Goal: Transaction & Acquisition: Purchase product/service

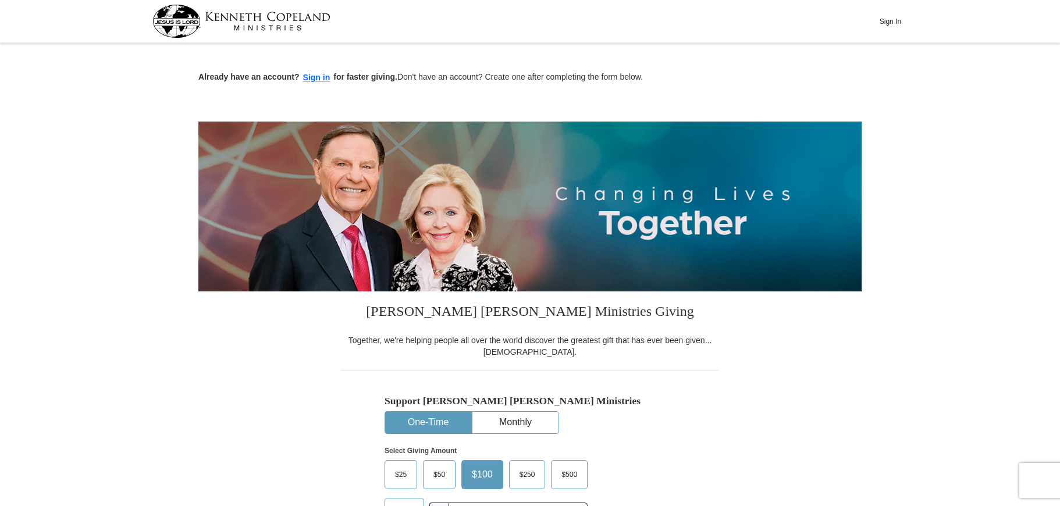
click at [435, 477] on span "$50" at bounding box center [439, 474] width 23 height 17
click at [0, 0] on input "$50" at bounding box center [0, 0] width 0 height 0
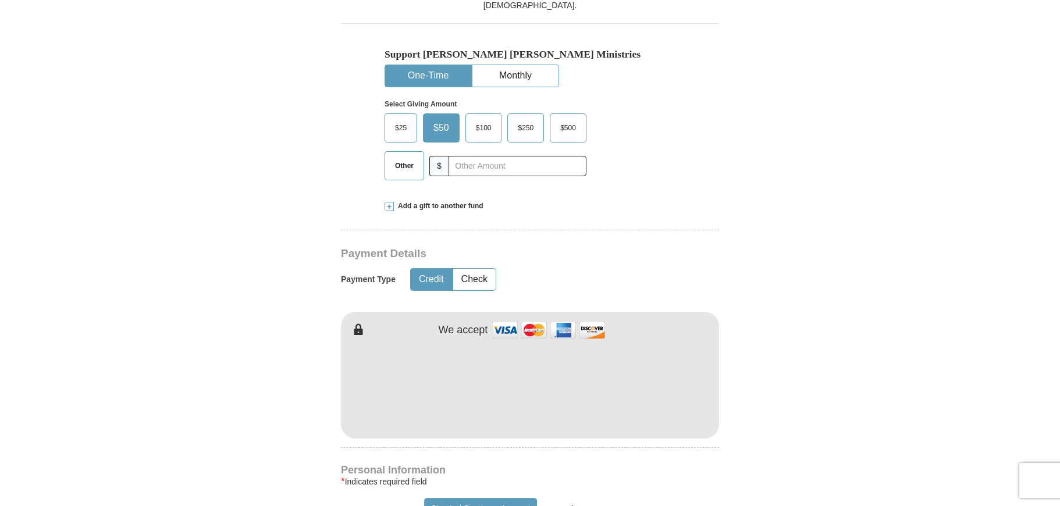
scroll to position [349, 0]
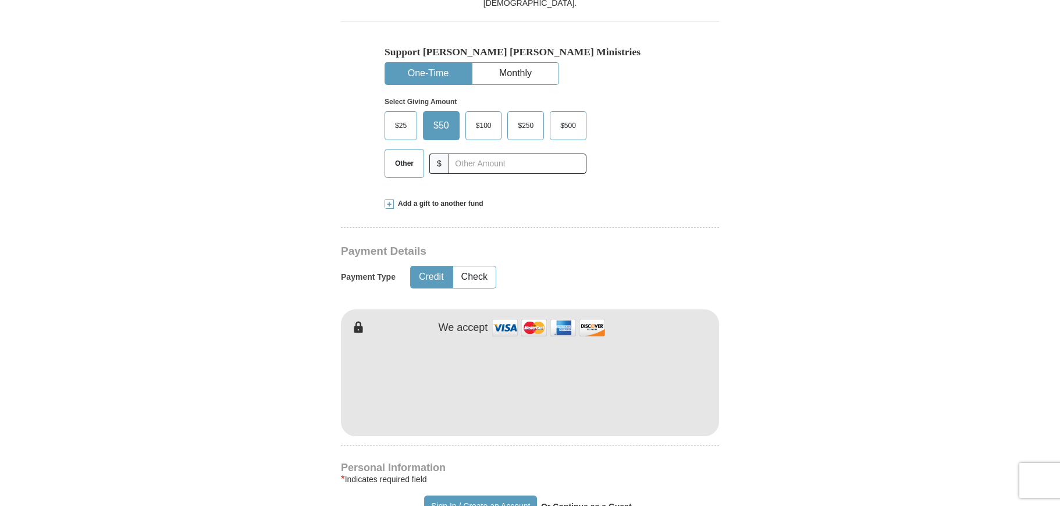
type input "[PERSON_NAME]"
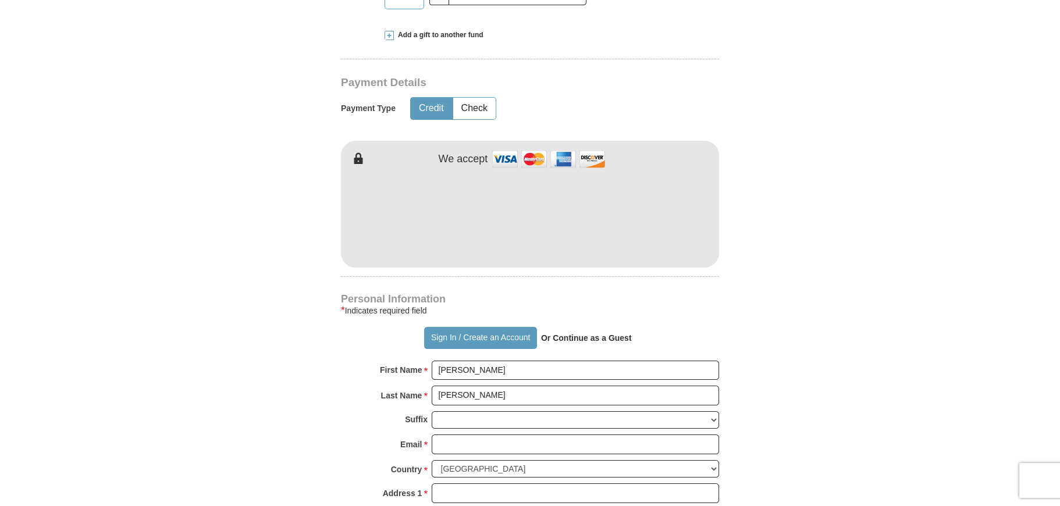
scroll to position [582, 0]
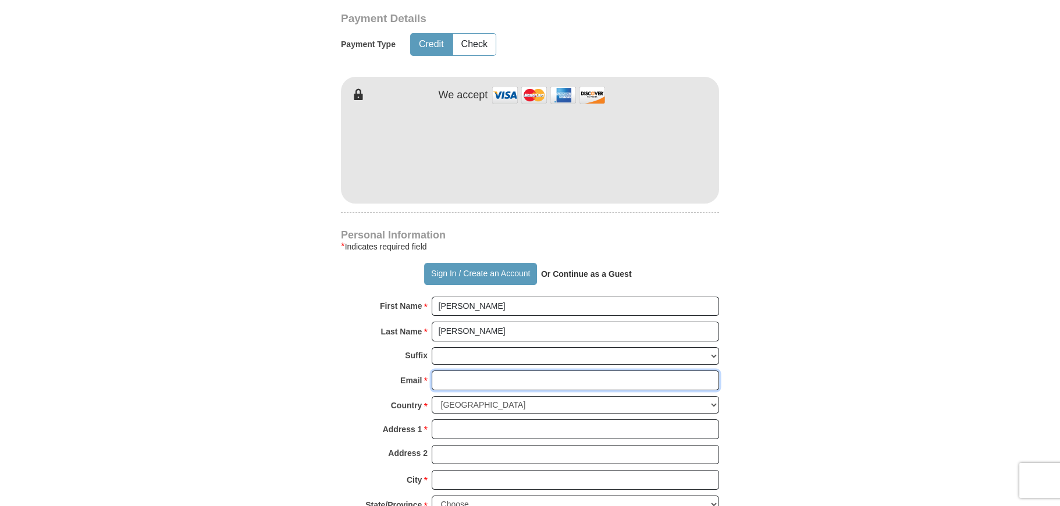
click at [456, 379] on input "Email *" at bounding box center [575, 381] width 287 height 20
type input "[EMAIL_ADDRESS][DOMAIN_NAME]"
type input "[STREET_ADDRESS]"
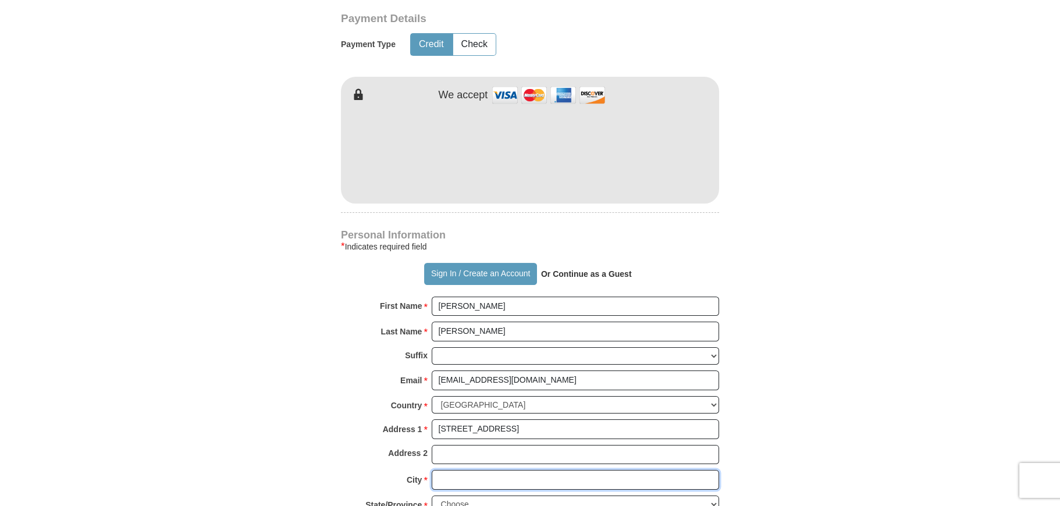
type input "[GEOGRAPHIC_DATA]"
select select "FL"
type input "33186"
type input "7862661945"
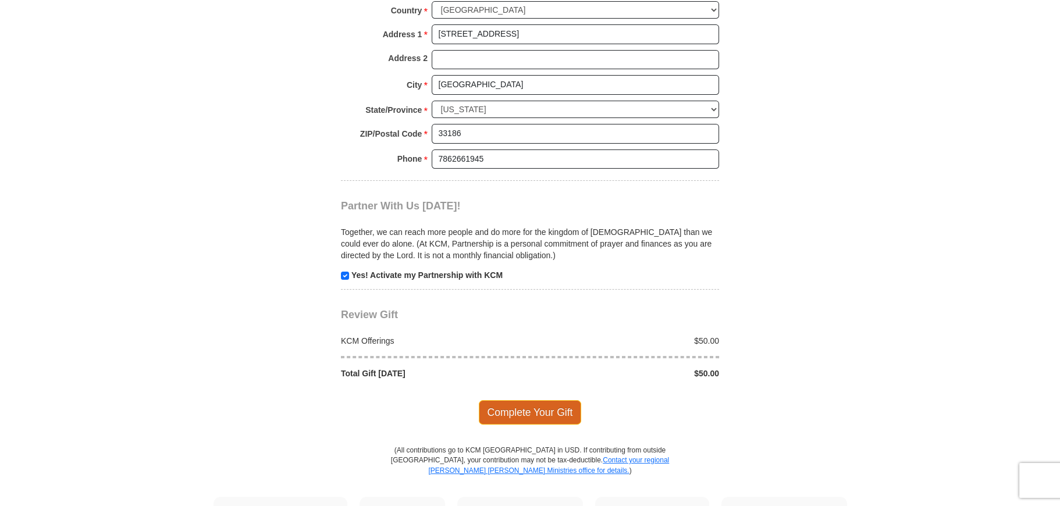
scroll to position [989, 0]
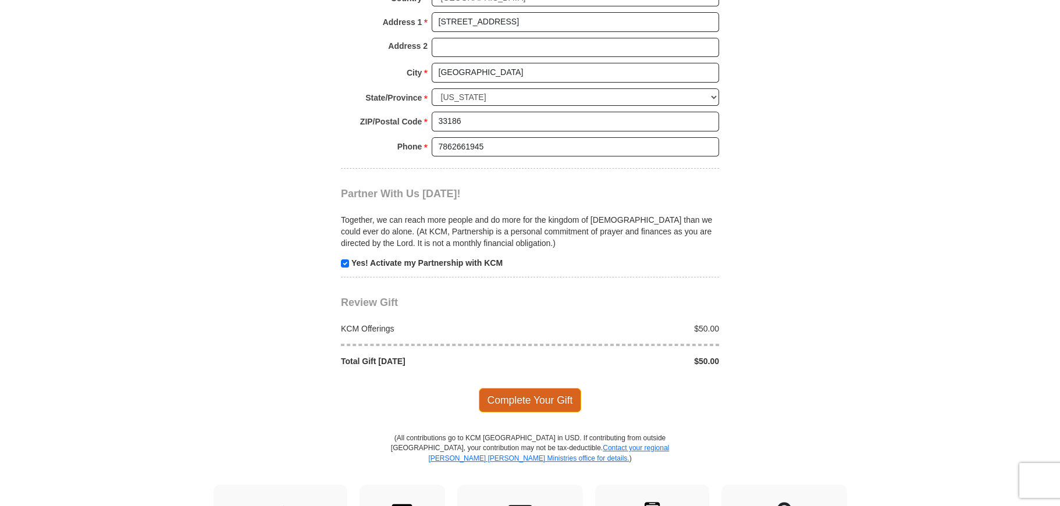
click at [529, 400] on span "Complete Your Gift" at bounding box center [530, 400] width 103 height 24
